Goal: Task Accomplishment & Management: Use online tool/utility

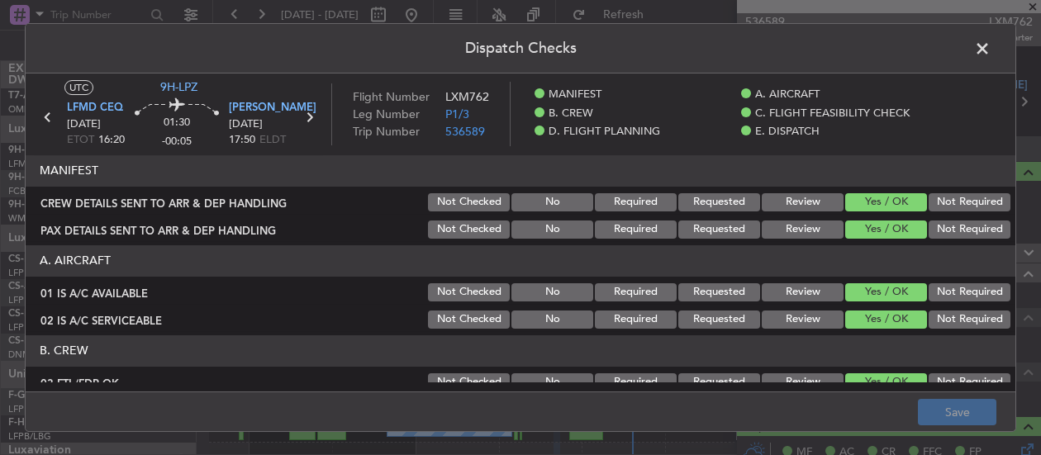
scroll to position [331, 0]
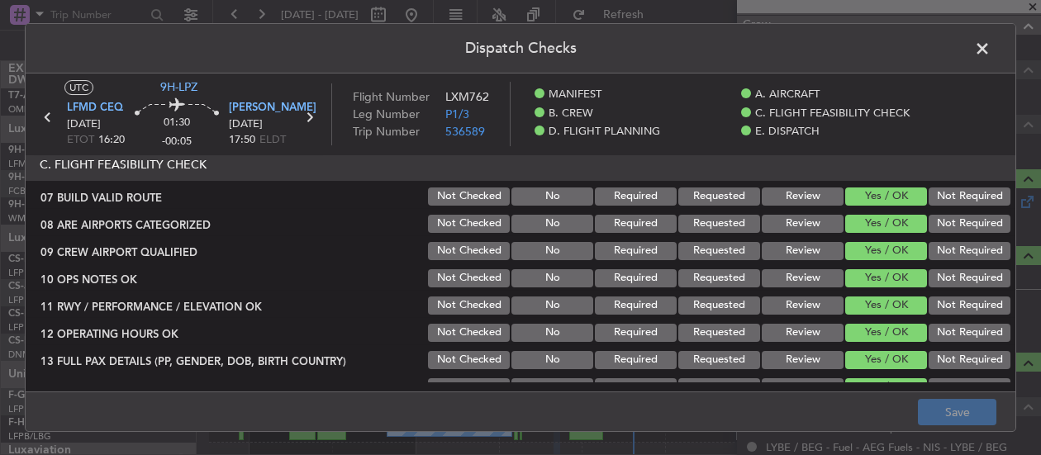
click at [991, 49] on span at bounding box center [991, 52] width 0 height 33
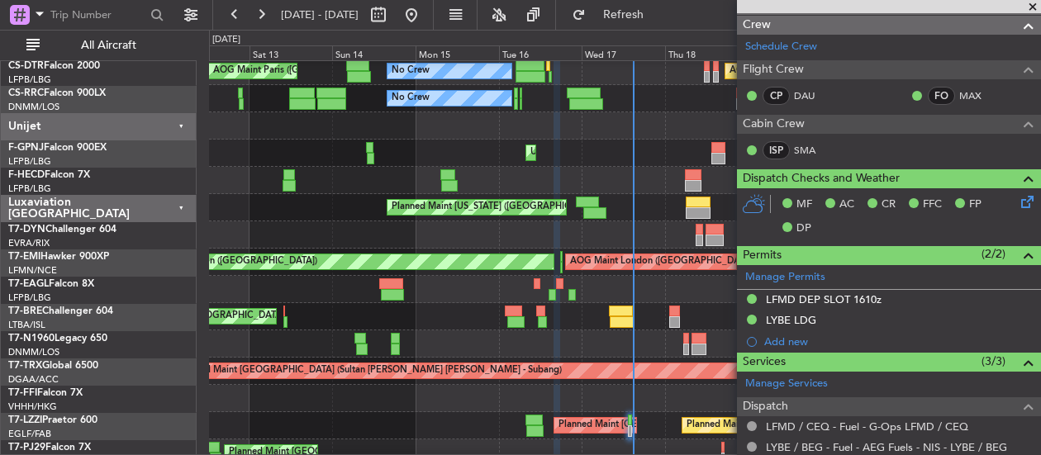
scroll to position [413, 0]
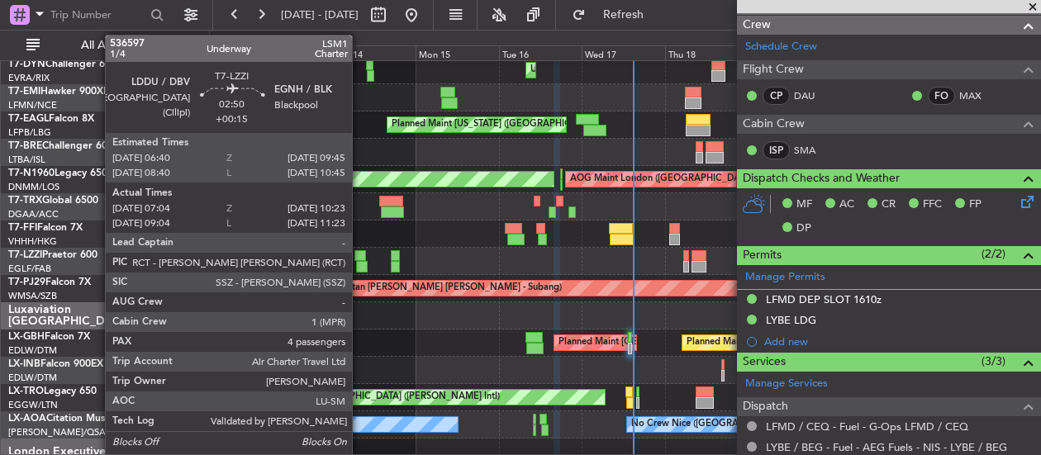
click at [360, 252] on div at bounding box center [360, 256] width 11 height 12
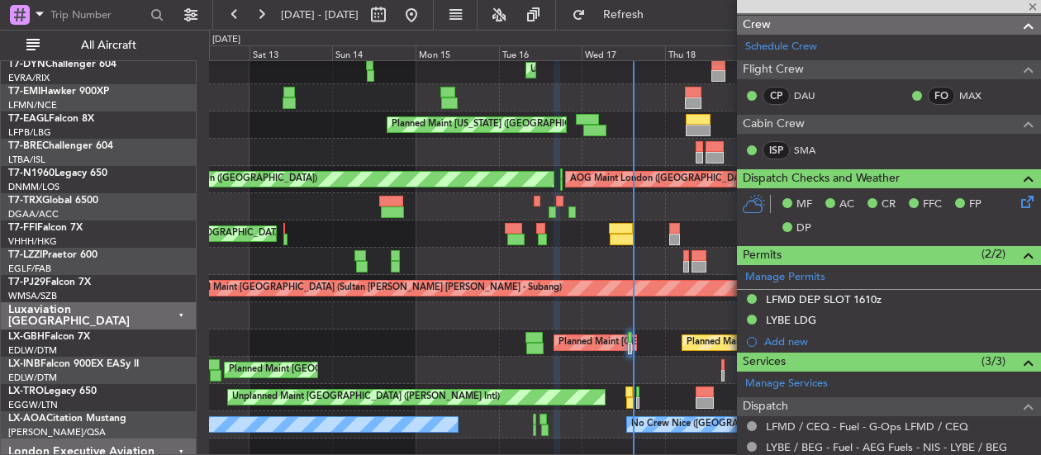
type input "+00:15"
type input "07:14"
type input "10:18"
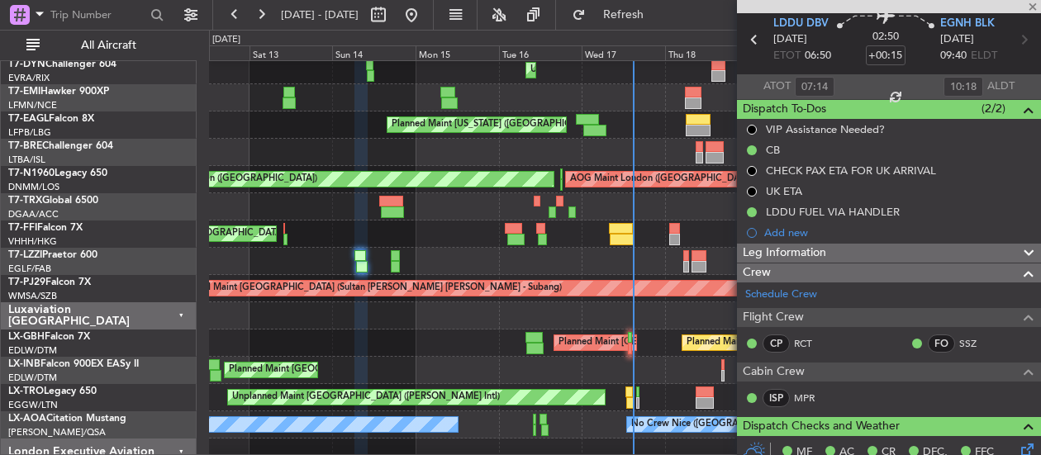
scroll to position [0, 0]
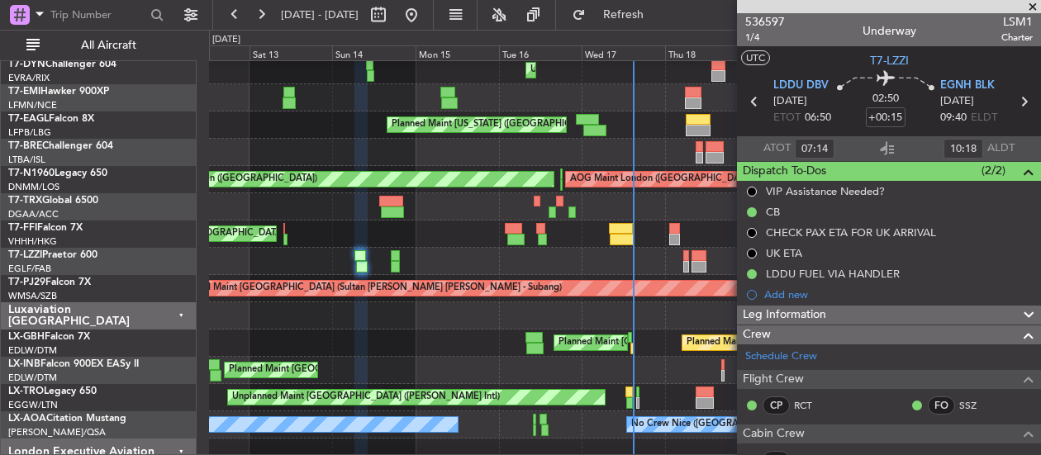
click at [306, 135] on div "Planned Maint [US_STATE] ([GEOGRAPHIC_DATA])" at bounding box center [624, 125] width 831 height 27
click at [1034, 5] on span at bounding box center [1033, 7] width 17 height 15
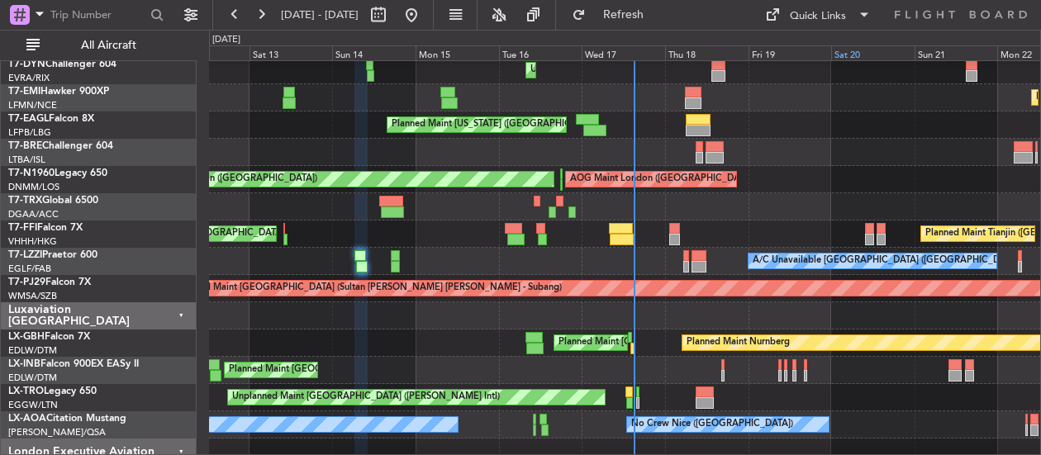
type input "0"
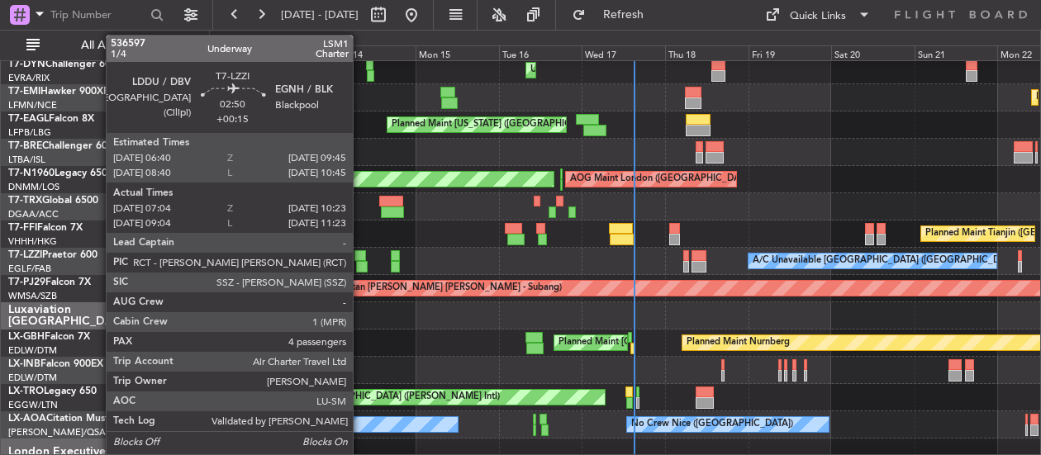
click at [360, 256] on div at bounding box center [360, 256] width 11 height 12
